Goal: Information Seeking & Learning: Learn about a topic

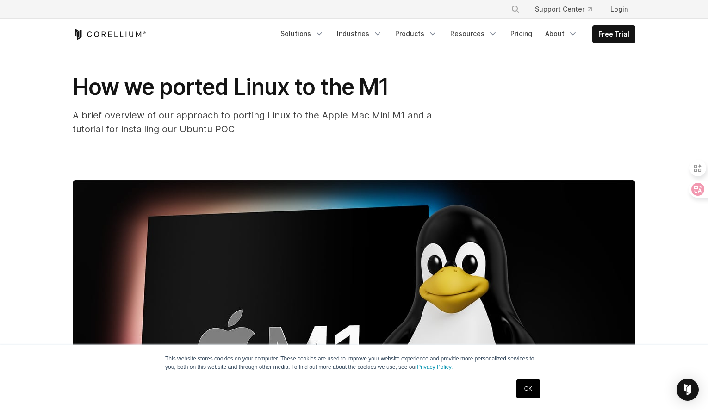
scroll to position [28, 0]
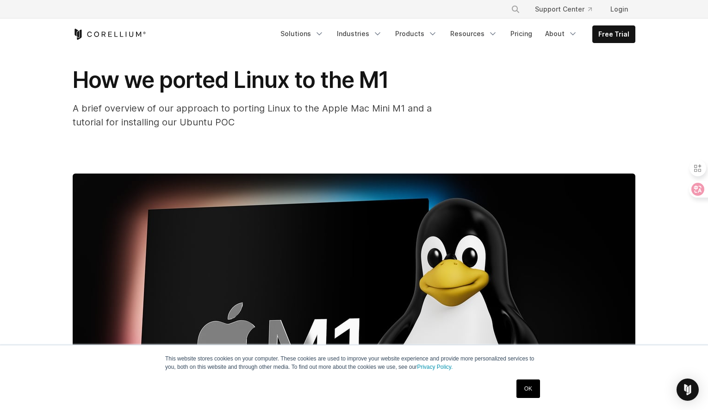
click at [518, 383] on link "OK" at bounding box center [529, 389] width 24 height 19
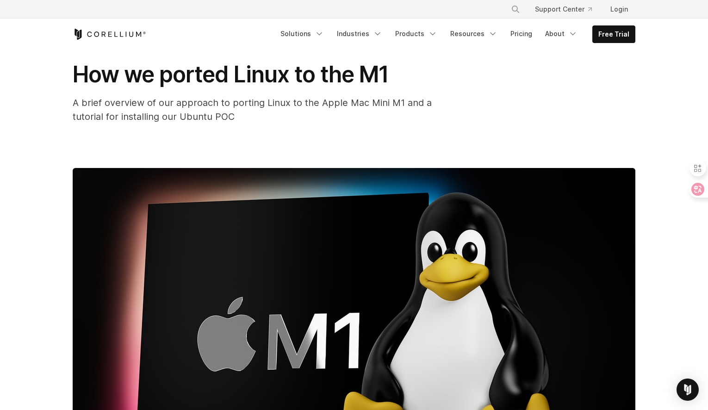
scroll to position [37, 0]
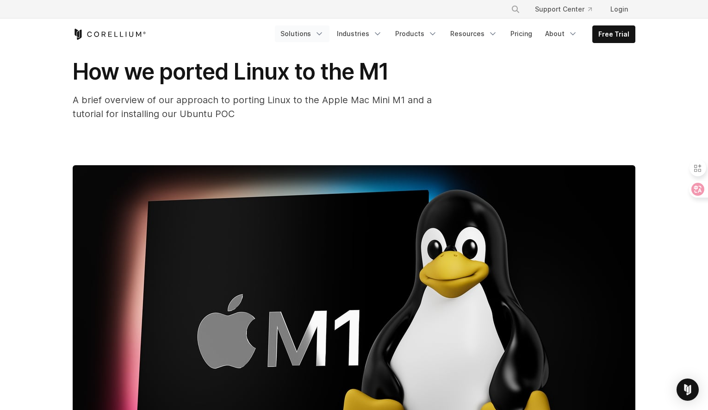
click at [315, 29] on link "Solutions" at bounding box center [302, 33] width 55 height 17
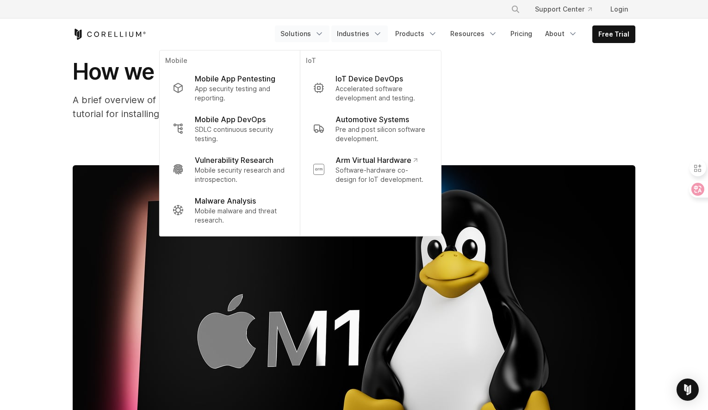
click at [356, 32] on link "Industries" at bounding box center [360, 33] width 56 height 17
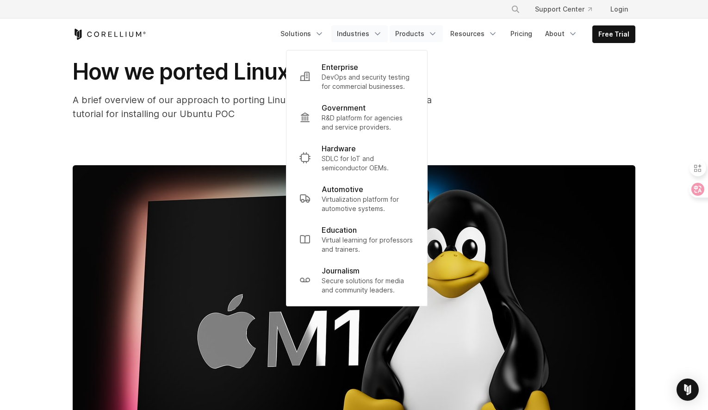
click at [415, 39] on link "Products" at bounding box center [416, 33] width 53 height 17
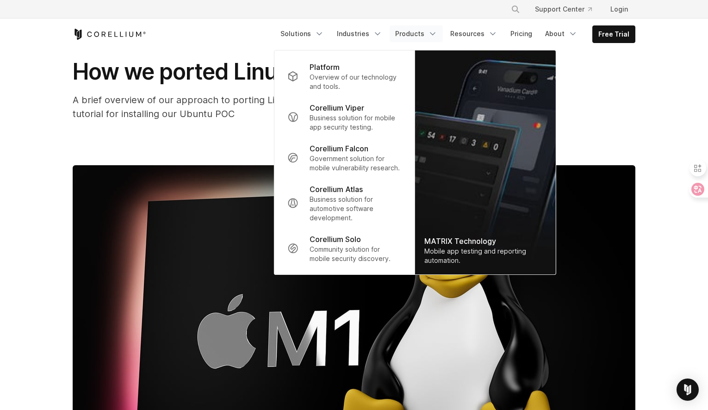
click at [425, 36] on link "Products" at bounding box center [416, 33] width 53 height 17
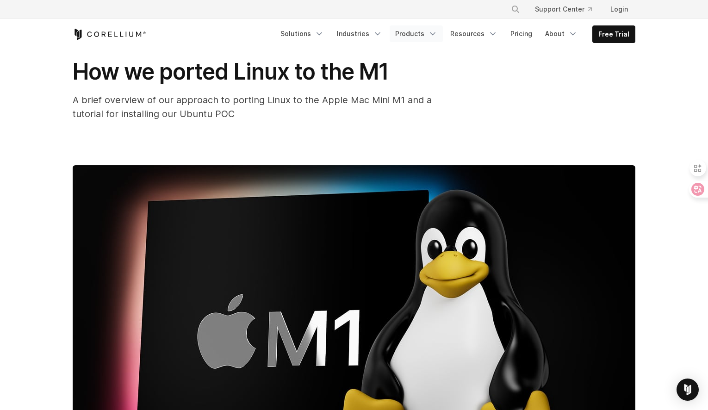
click at [425, 36] on link "Products" at bounding box center [416, 33] width 53 height 17
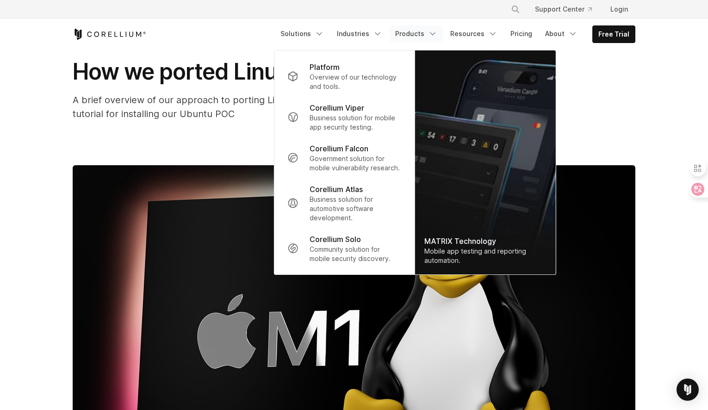
click at [425, 36] on link "Products" at bounding box center [416, 33] width 53 height 17
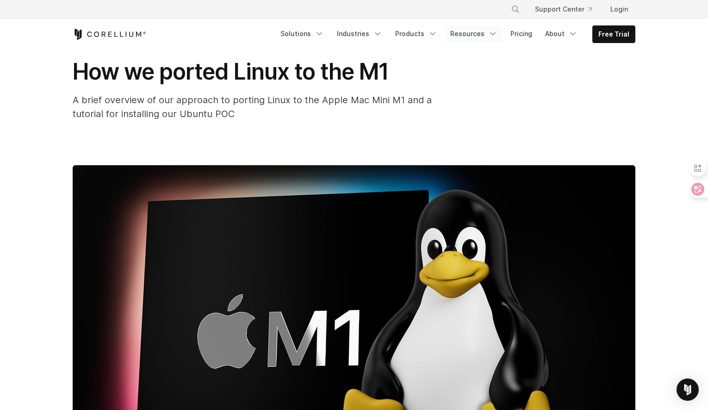
click at [451, 35] on link "Resources" at bounding box center [474, 33] width 58 height 17
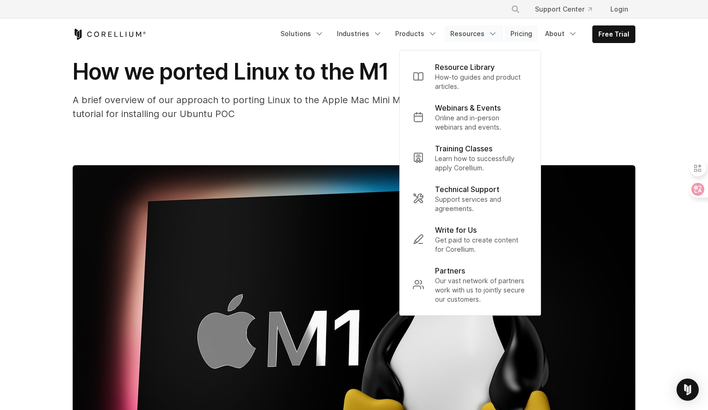
click at [524, 30] on link "Pricing" at bounding box center [521, 33] width 33 height 17
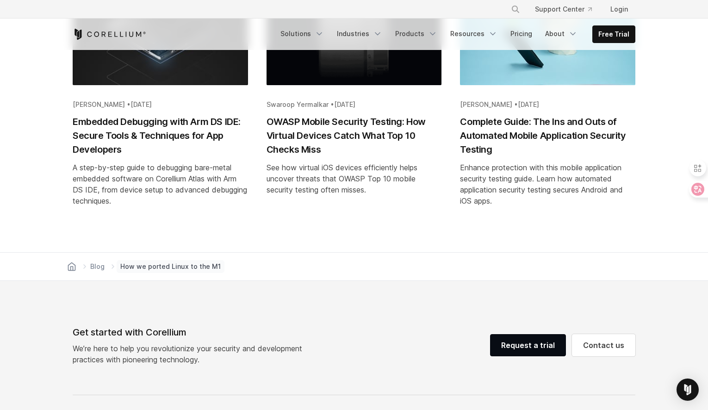
scroll to position [4508, 0]
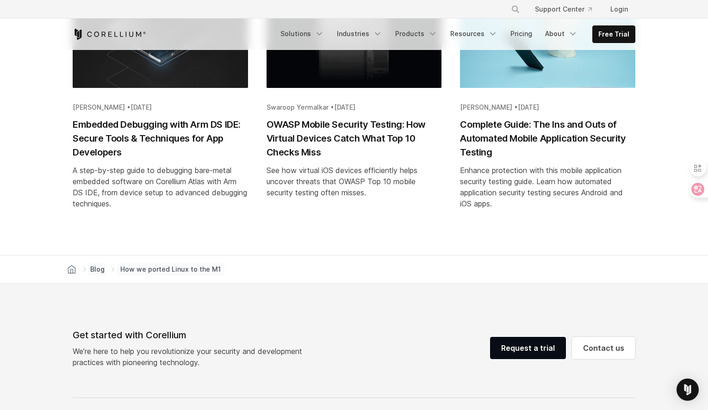
click at [98, 265] on span "Blog" at bounding box center [97, 269] width 14 height 9
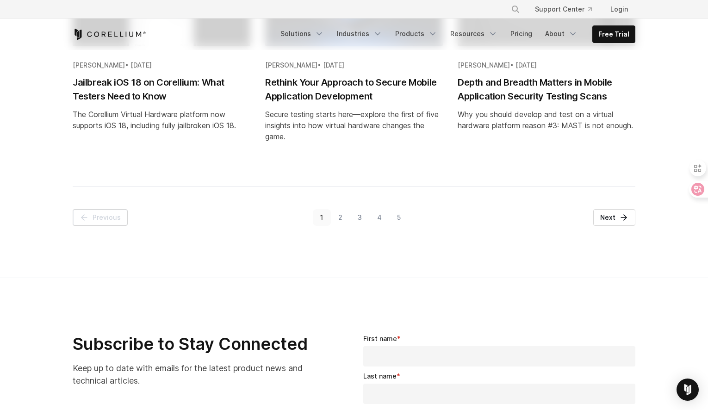
scroll to position [1143, 0]
click at [399, 218] on link "5" at bounding box center [398, 218] width 19 height 17
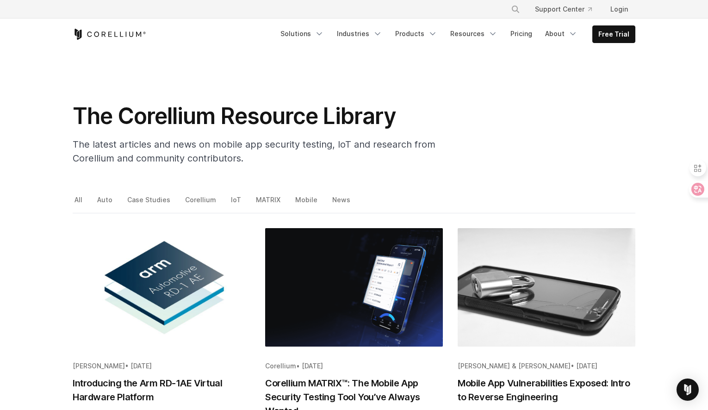
scroll to position [4, 0]
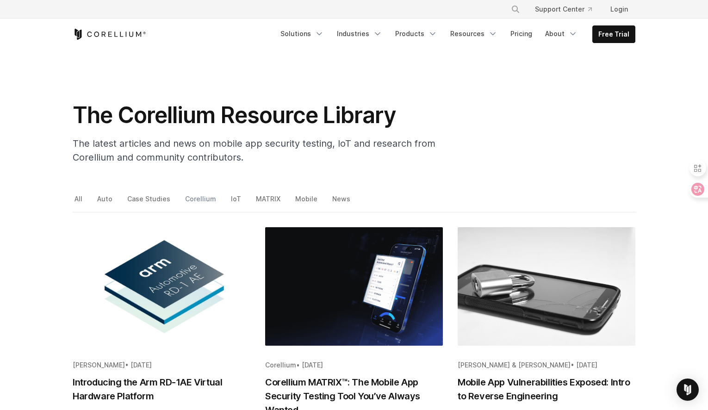
click at [194, 198] on link "Corellium" at bounding box center [201, 202] width 36 height 19
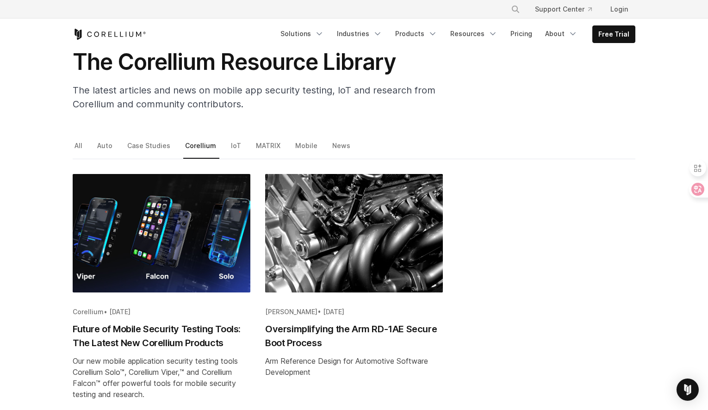
scroll to position [52, 0]
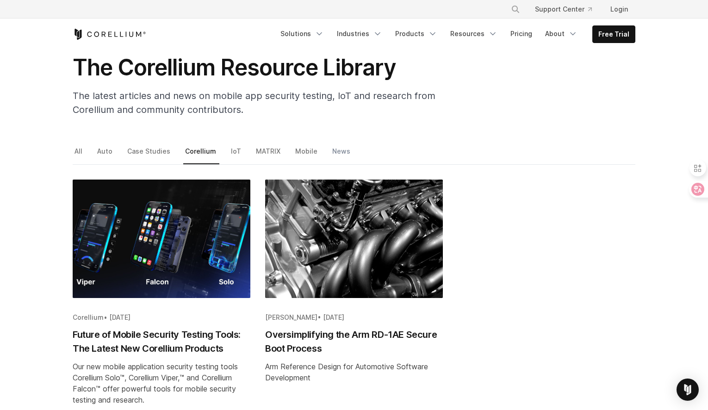
click at [333, 150] on link "News" at bounding box center [342, 154] width 23 height 19
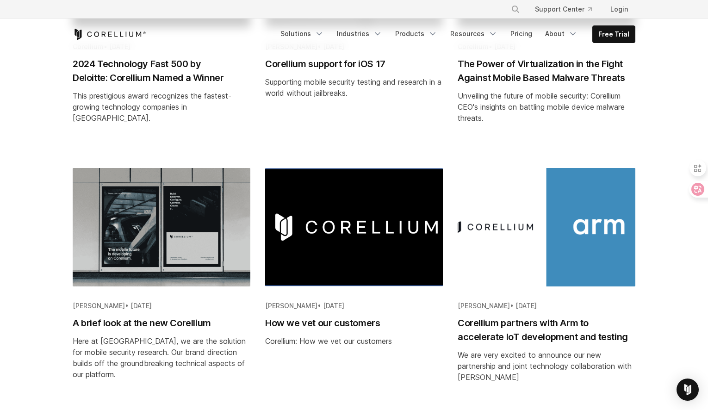
scroll to position [1002, 0]
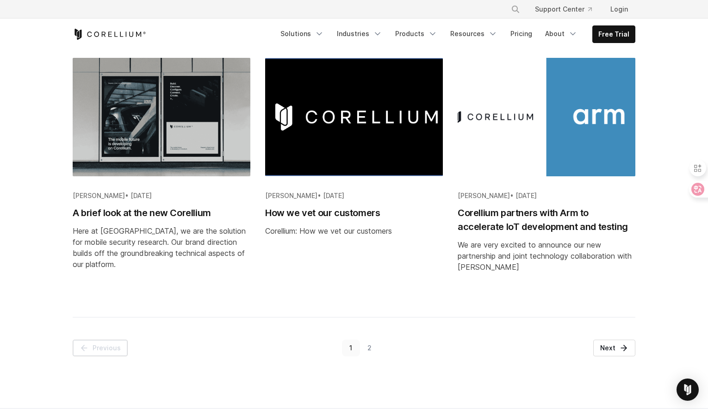
click at [368, 349] on link "2" at bounding box center [369, 348] width 19 height 17
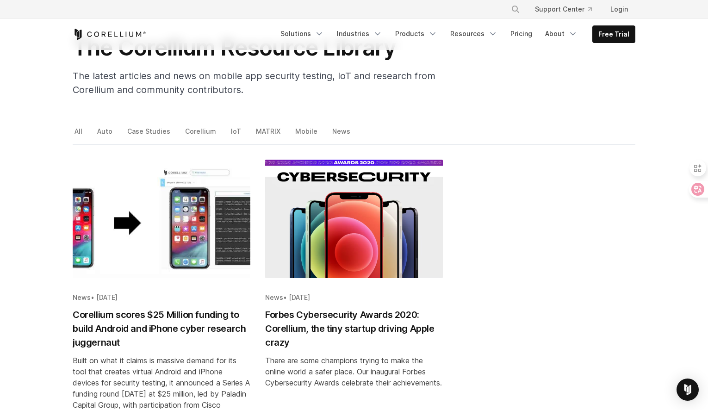
scroll to position [57, 0]
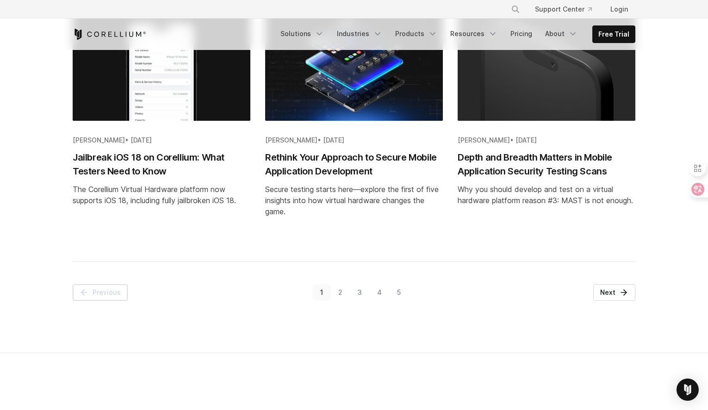
scroll to position [1066, 0]
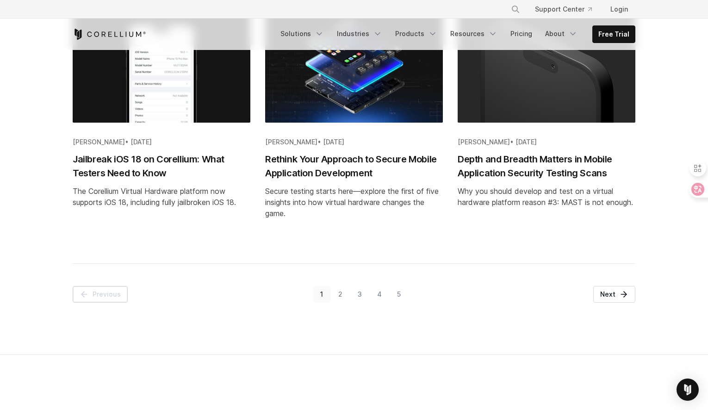
click at [339, 292] on link "2" at bounding box center [340, 294] width 19 height 17
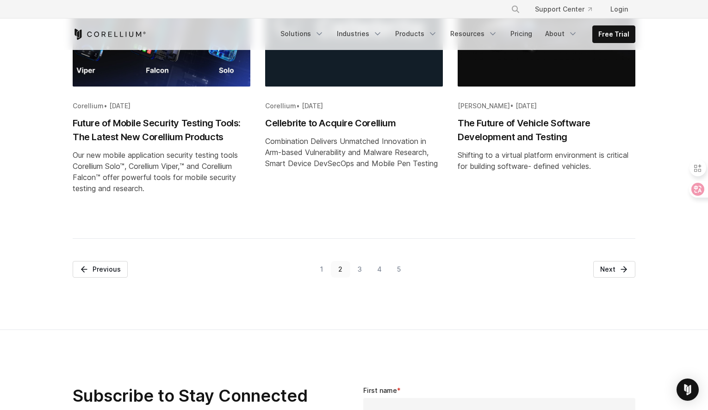
scroll to position [1162, 0]
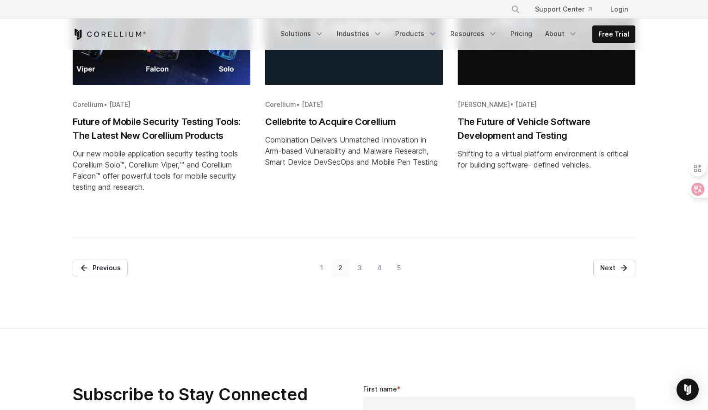
click at [357, 269] on link "3" at bounding box center [360, 268] width 19 height 17
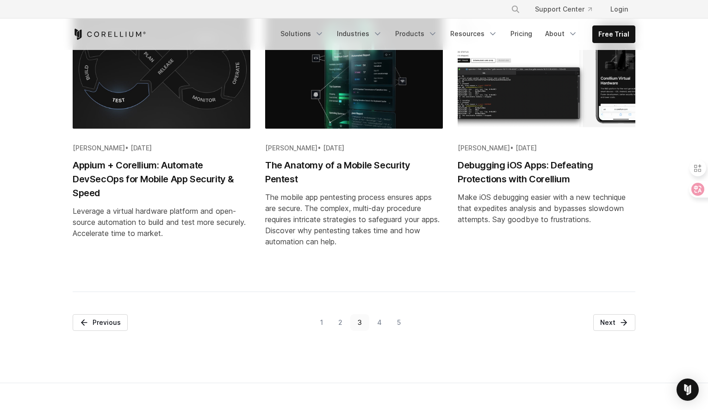
scroll to position [1064, 0]
click at [376, 329] on link "4" at bounding box center [379, 322] width 20 height 17
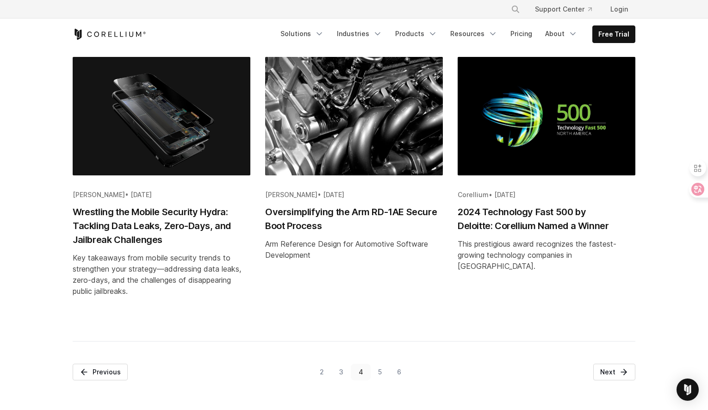
scroll to position [1039, 0]
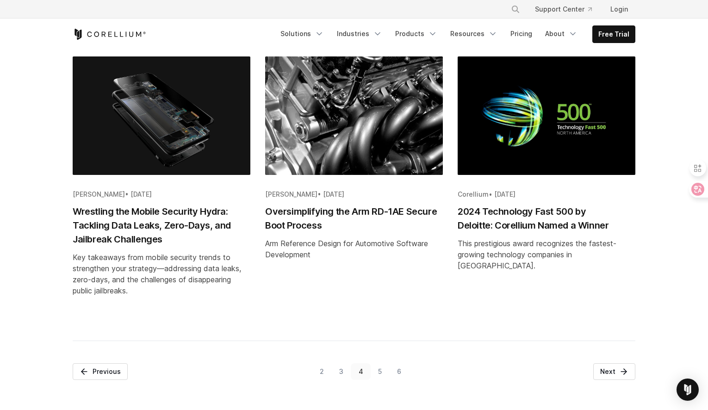
click at [377, 369] on link "5" at bounding box center [380, 371] width 19 height 17
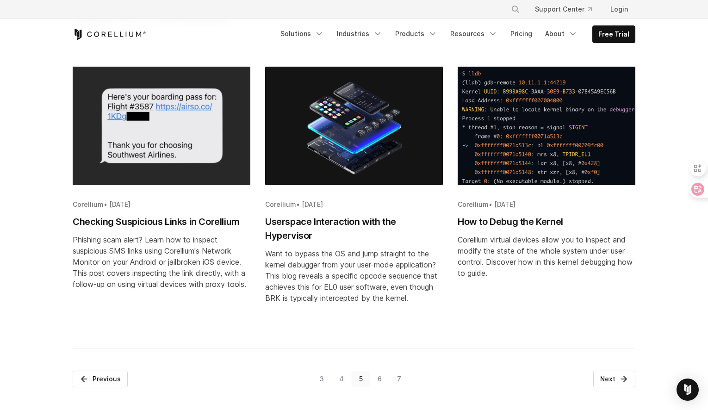
scroll to position [1068, 0]
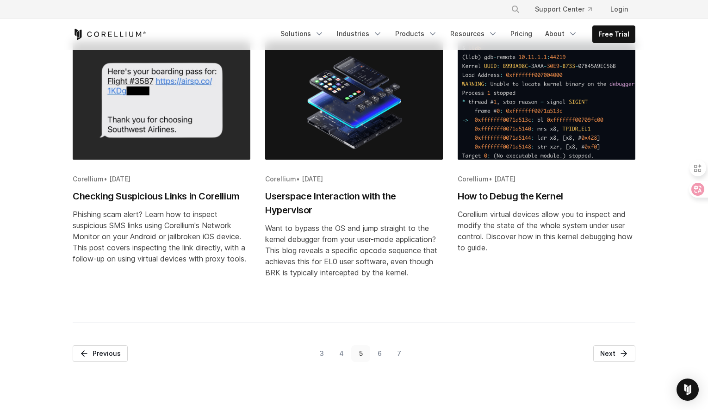
click at [380, 362] on link "6" at bounding box center [379, 353] width 19 height 17
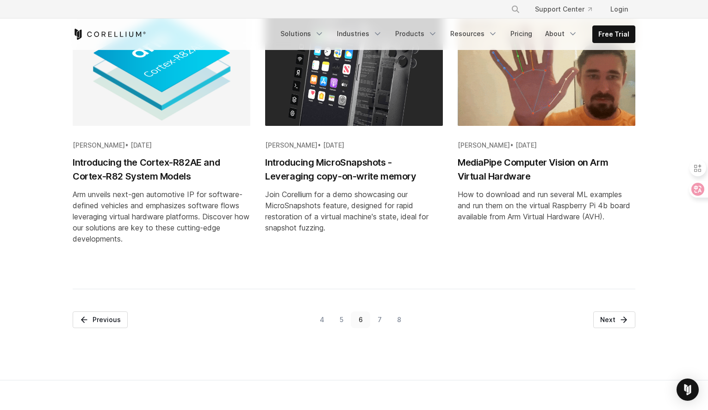
scroll to position [1028, 0]
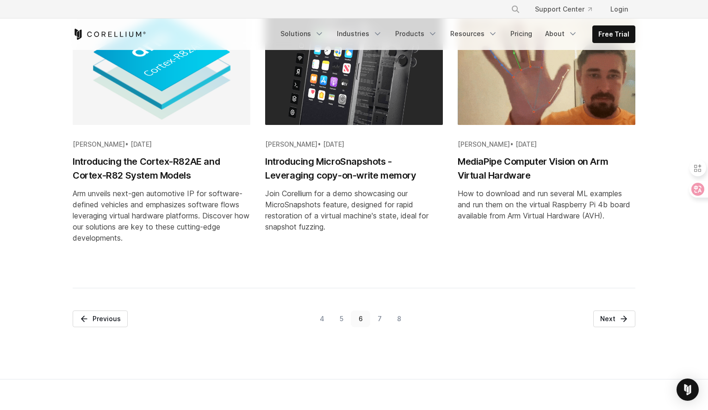
click at [380, 320] on link "7" at bounding box center [379, 319] width 19 height 17
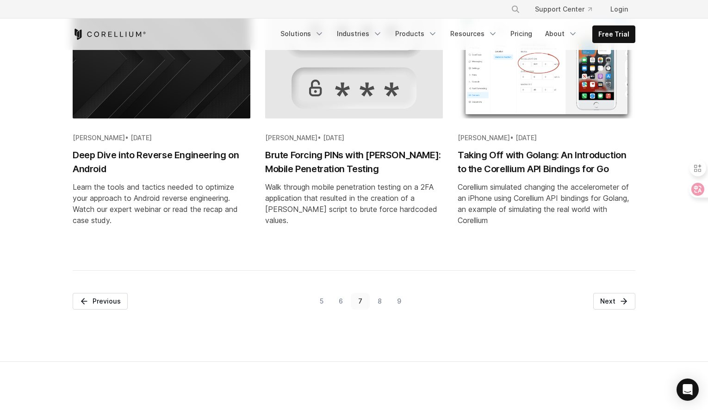
scroll to position [1044, 0]
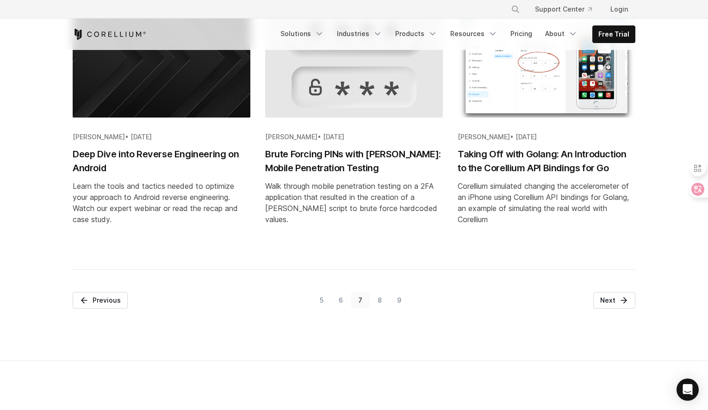
click at [378, 309] on link "8" at bounding box center [379, 300] width 19 height 17
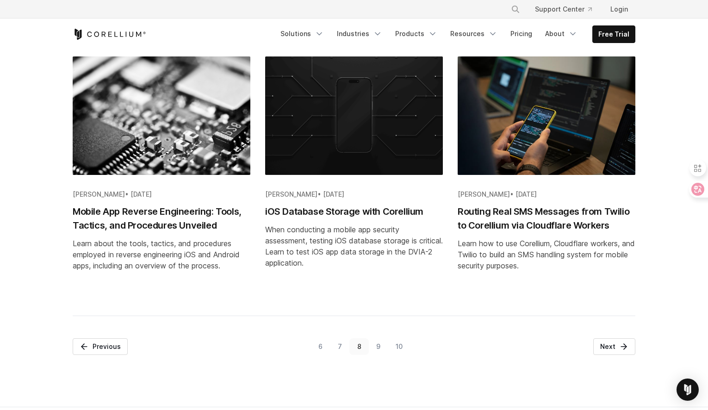
scroll to position [1061, 0]
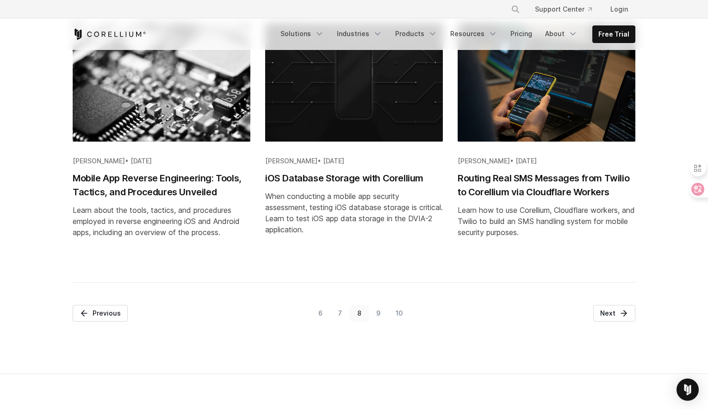
click at [378, 313] on link "9" at bounding box center [378, 313] width 19 height 17
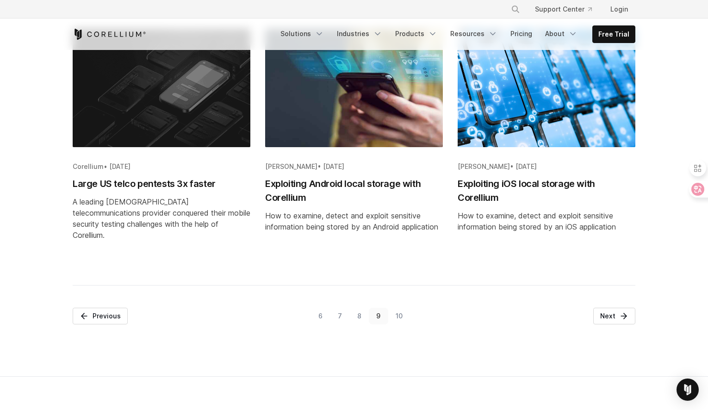
scroll to position [1022, 0]
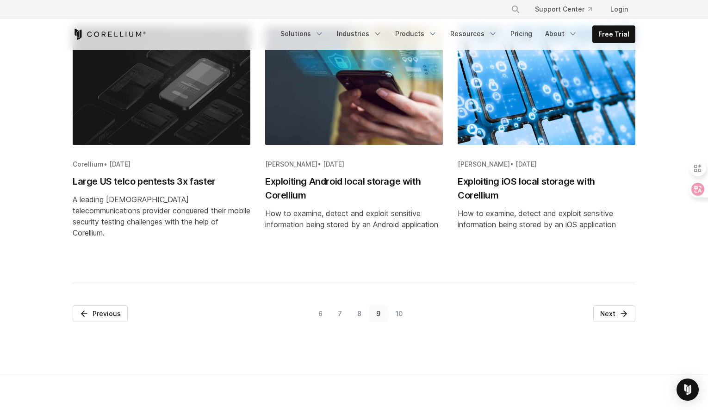
click at [400, 306] on link "10" at bounding box center [399, 314] width 22 height 17
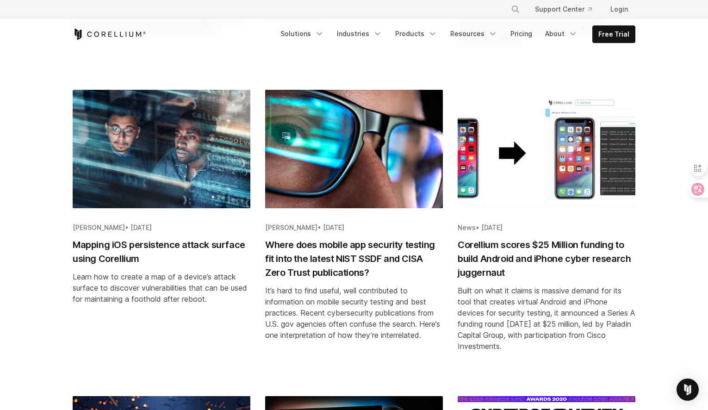
scroll to position [400, 0]
